Goal: Transaction & Acquisition: Purchase product/service

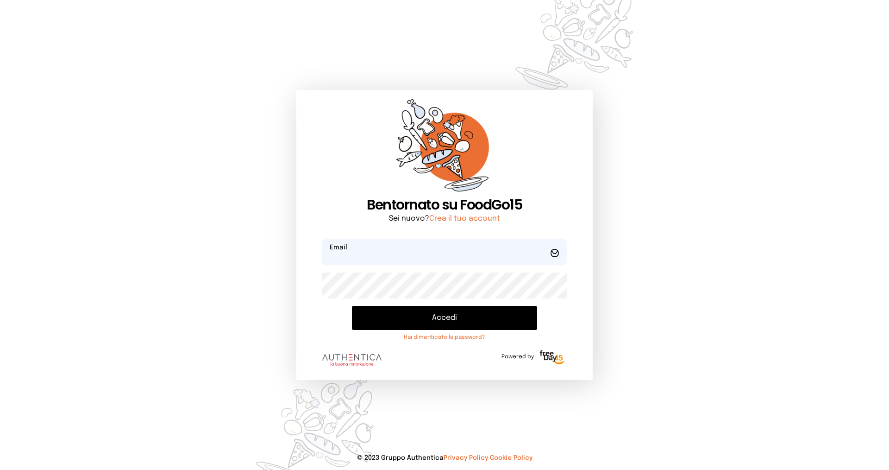
type input "**********"
click at [437, 314] on button "Accedi" at bounding box center [444, 318] width 185 height 24
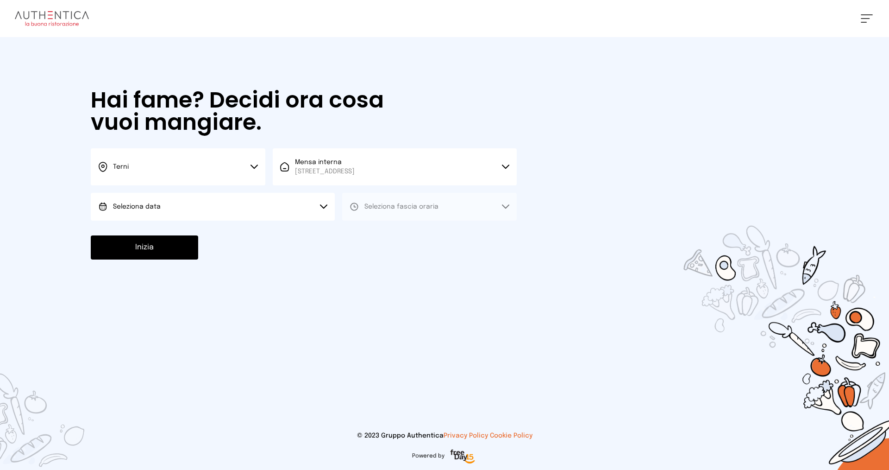
click at [276, 215] on button "Seleziona data" at bounding box center [213, 207] width 244 height 28
click at [261, 232] on li "[DATE], [DATE]" at bounding box center [213, 232] width 244 height 24
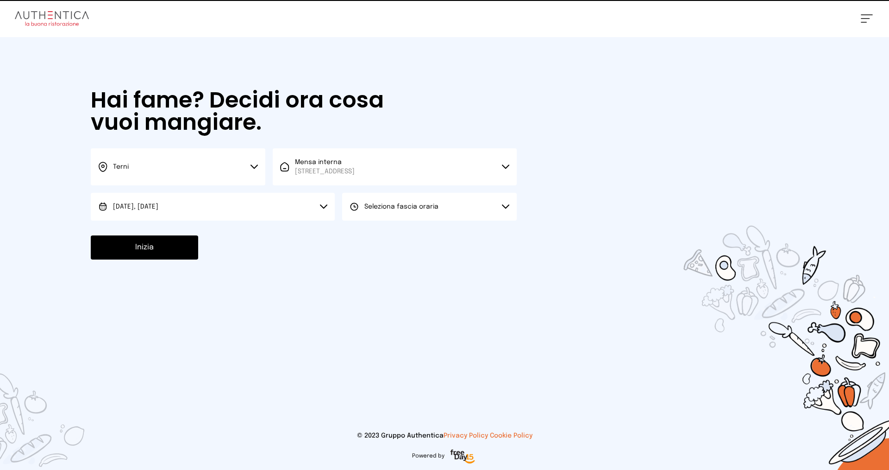
click at [430, 208] on span "Seleziona fascia oraria" at bounding box center [401, 206] width 74 height 6
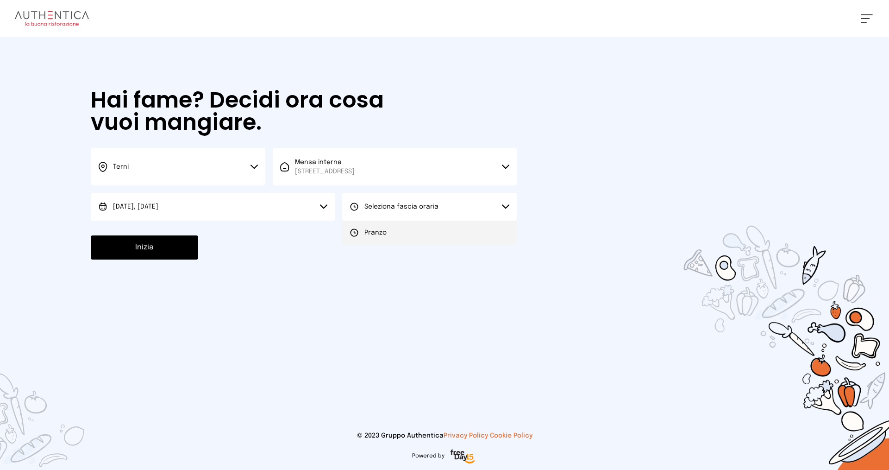
click at [416, 233] on li "Pranzo" at bounding box center [429, 232] width 175 height 24
click at [157, 248] on button "Inizia" at bounding box center [144, 247] width 107 height 24
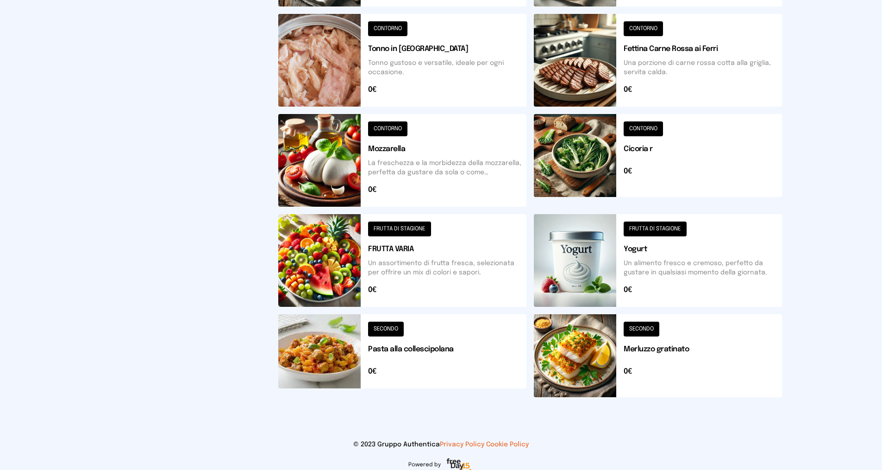
scroll to position [94, 0]
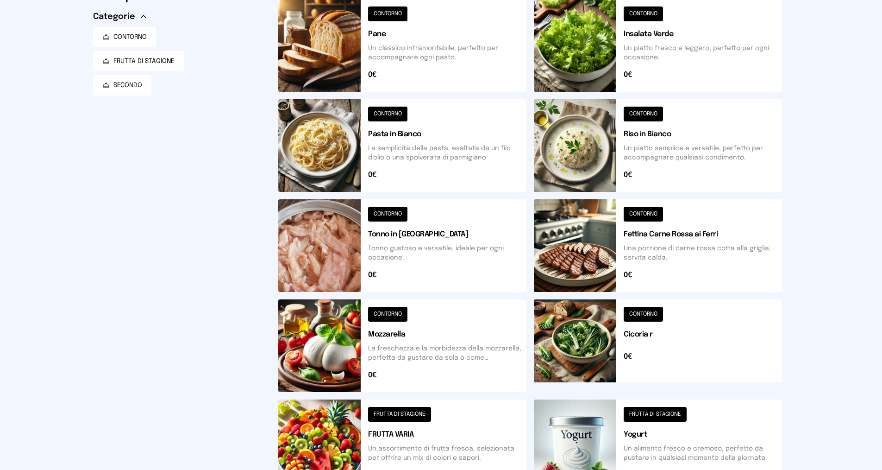
click at [646, 156] on button at bounding box center [658, 145] width 248 height 93
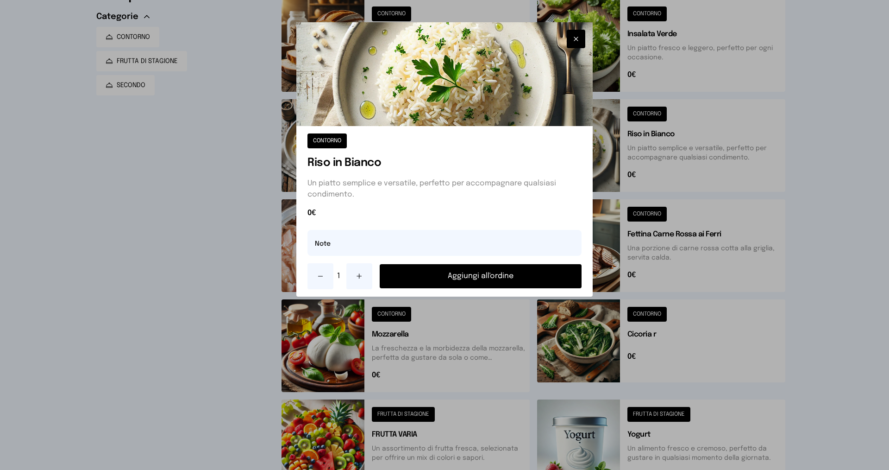
click at [502, 272] on button "Aggiungi all'ordine" at bounding box center [481, 276] width 202 height 24
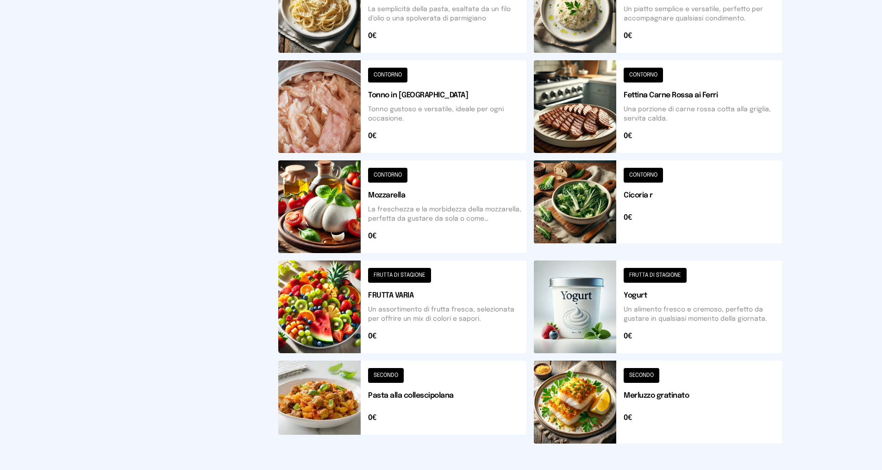
scroll to position [288, 0]
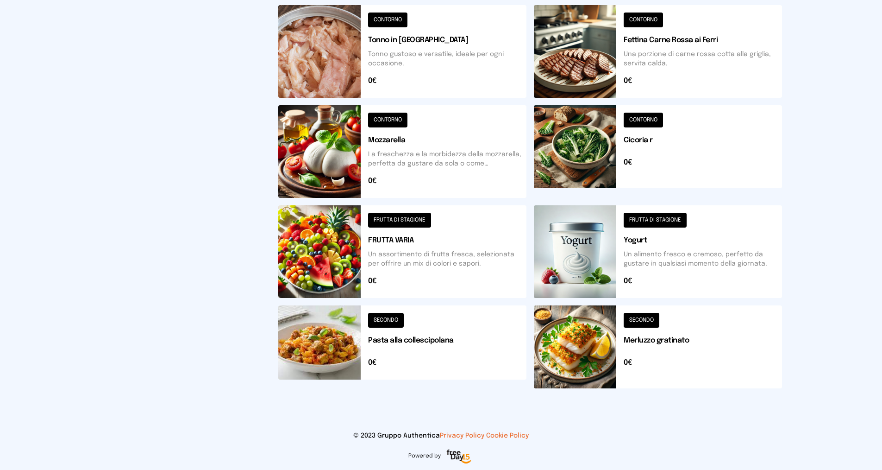
click at [647, 350] on button at bounding box center [658, 346] width 248 height 83
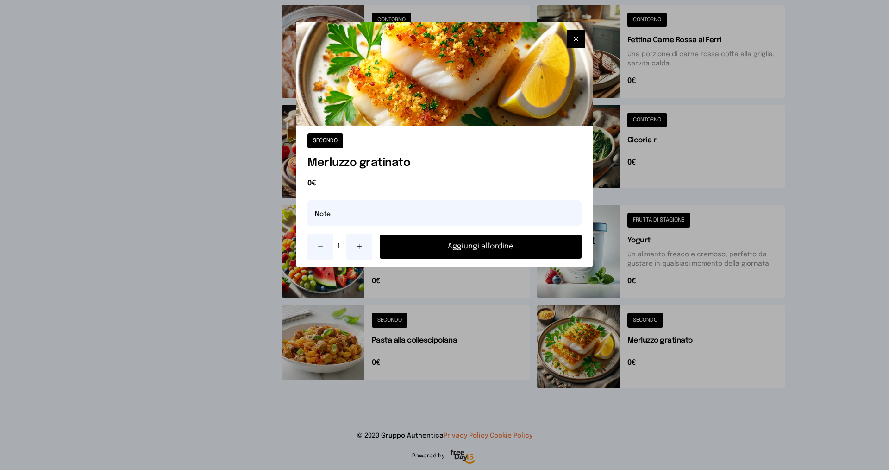
click at [353, 241] on button at bounding box center [359, 246] width 26 height 26
click at [466, 247] on button "Aggiungi all'ordine" at bounding box center [481, 246] width 202 height 24
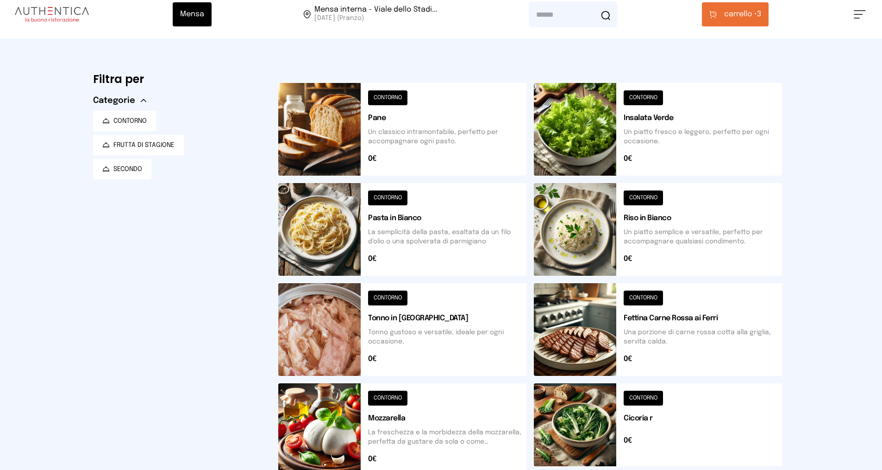
scroll to position [0, 0]
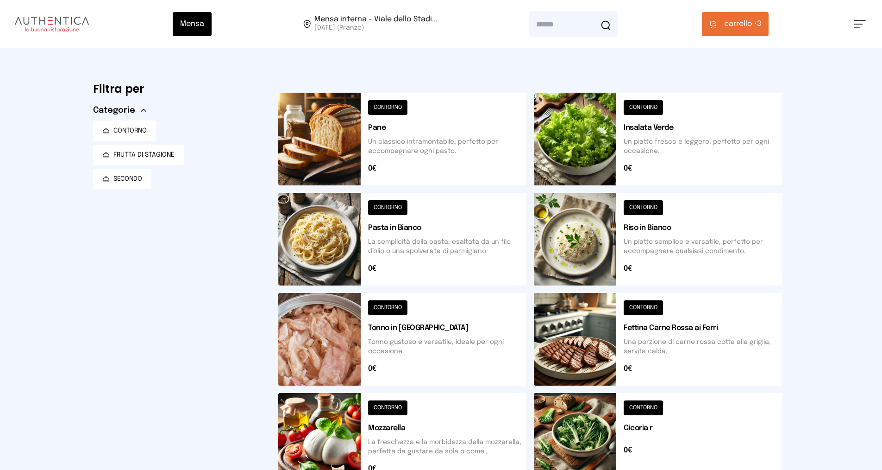
click at [725, 31] on button "carrello • 3" at bounding box center [735, 24] width 67 height 24
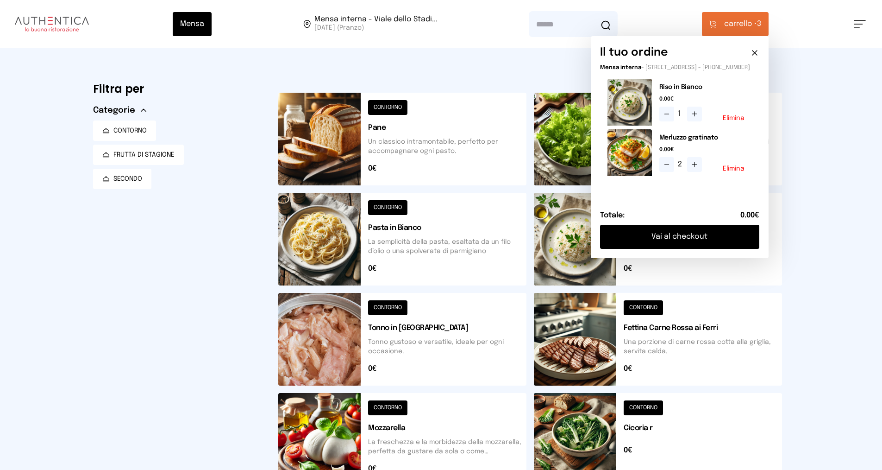
click at [671, 239] on button "Vai al checkout" at bounding box center [679, 237] width 159 height 24
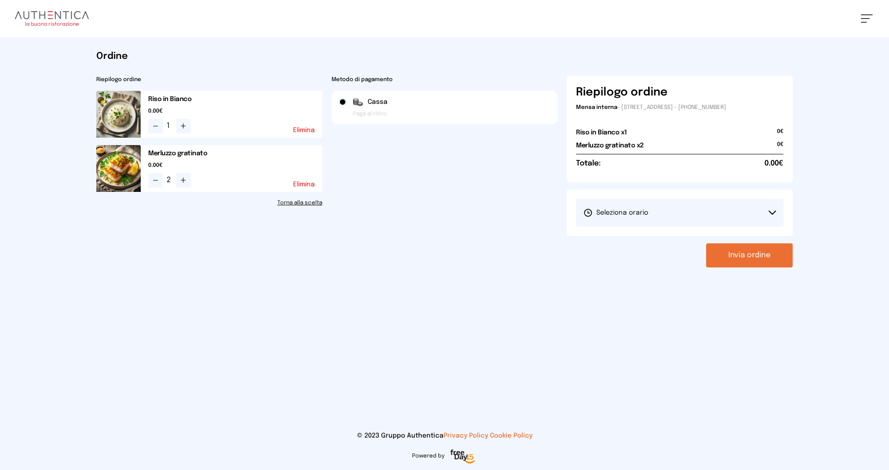
click at [677, 212] on button "Seleziona orario" at bounding box center [679, 213] width 207 height 28
click at [669, 237] on li "1° Turno (13:00 - 15:00)" at bounding box center [679, 238] width 207 height 24
click at [736, 257] on button "Invia ordine" at bounding box center [749, 255] width 87 height 24
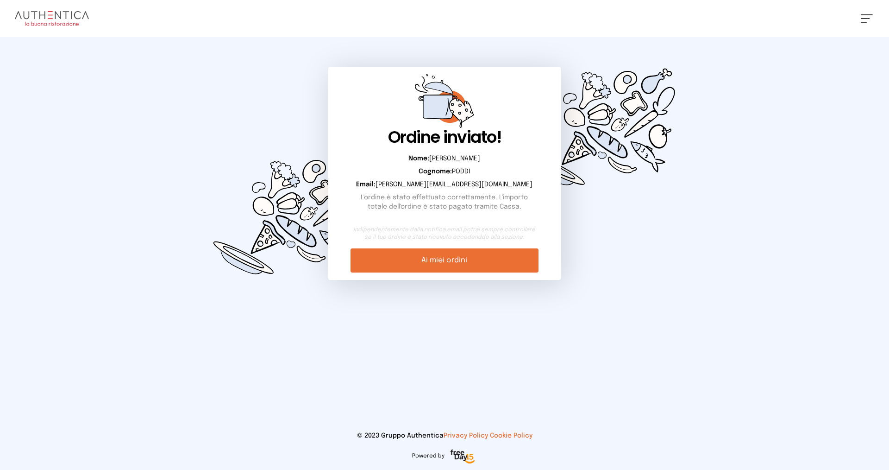
click at [454, 266] on link "Ai miei ordini" at bounding box center [445, 260] width 188 height 24
